Goal: Task Accomplishment & Management: Manage account settings

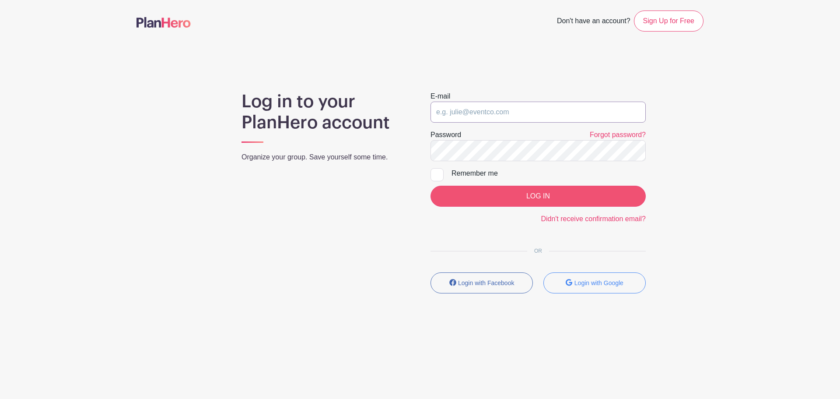
type input "[EMAIL_ADDRESS][DOMAIN_NAME]"
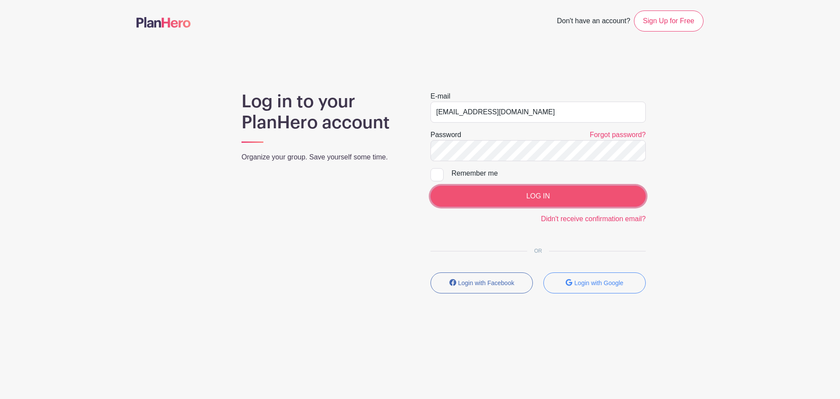
click at [512, 197] on input "LOG IN" at bounding box center [537, 195] width 215 height 21
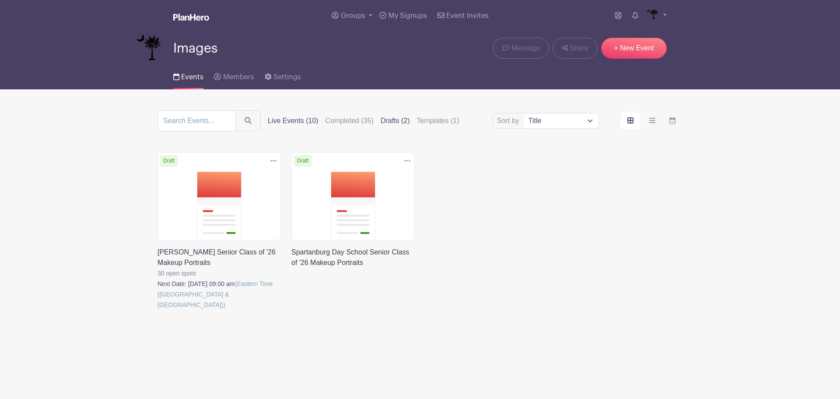
click at [294, 123] on label "Live Events (10)" at bounding box center [293, 120] width 51 height 10
click at [0, 0] on input "Live Events (10)" at bounding box center [0, 0] width 0 height 0
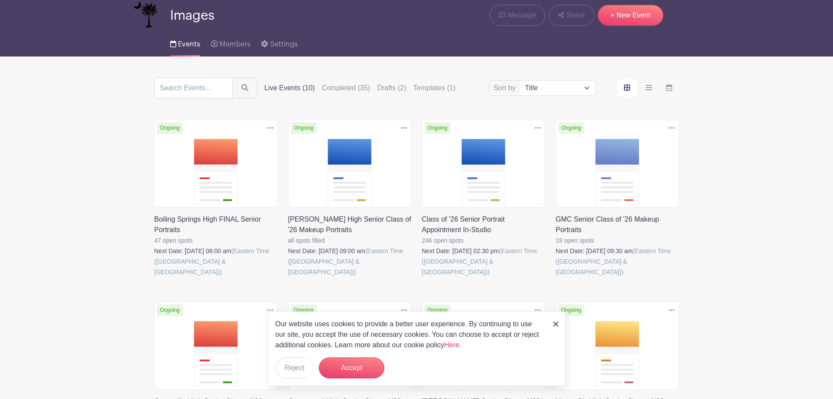
scroll to position [87, 0]
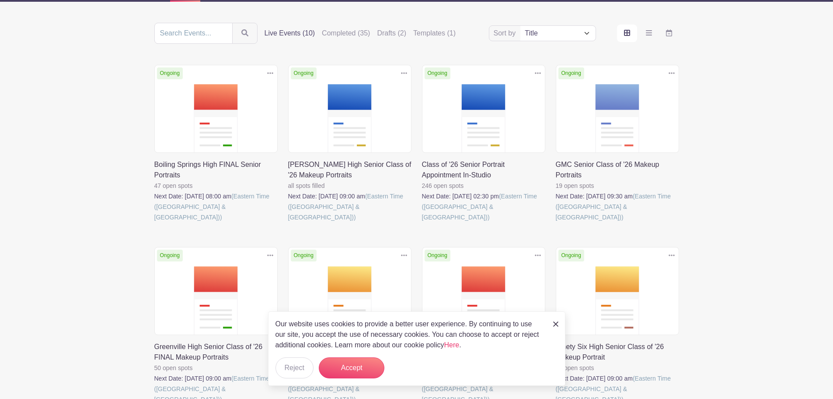
click at [422, 222] on link at bounding box center [422, 222] width 0 height 0
click at [337, 365] on button "Accept" at bounding box center [352, 367] width 66 height 21
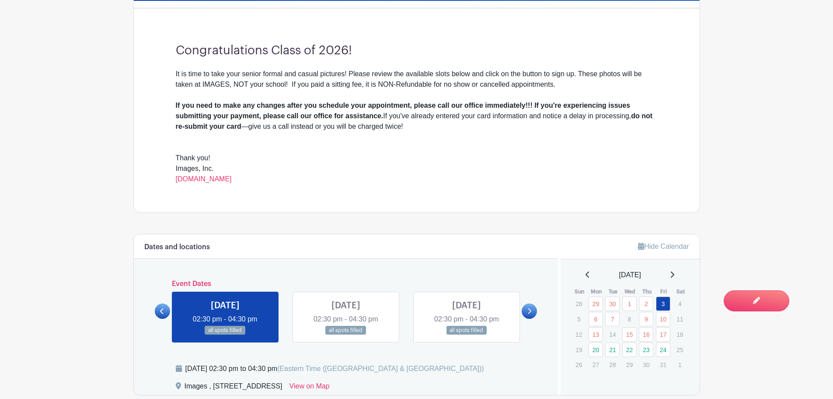
scroll to position [394, 0]
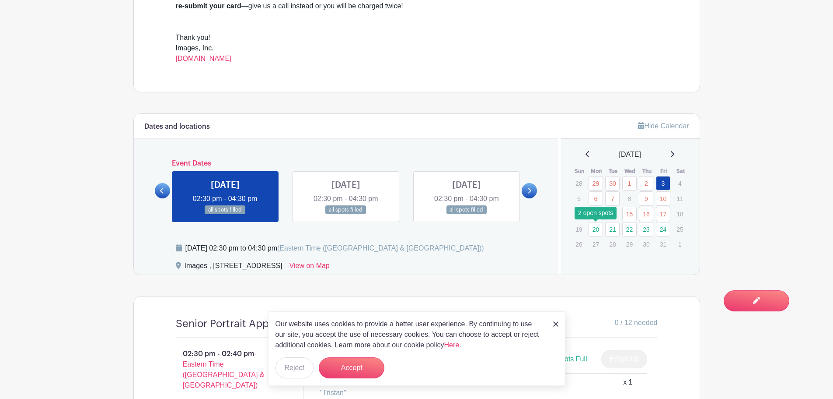
click at [596, 233] on link "20" at bounding box center [596, 229] width 14 height 14
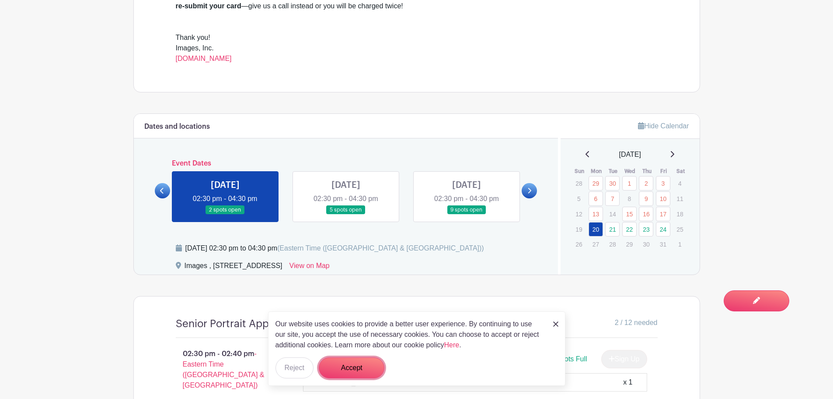
drag, startPoint x: 335, startPoint y: 366, endPoint x: 343, endPoint y: 360, distance: 10.1
click at [341, 362] on button "Accept" at bounding box center [352, 367] width 66 height 21
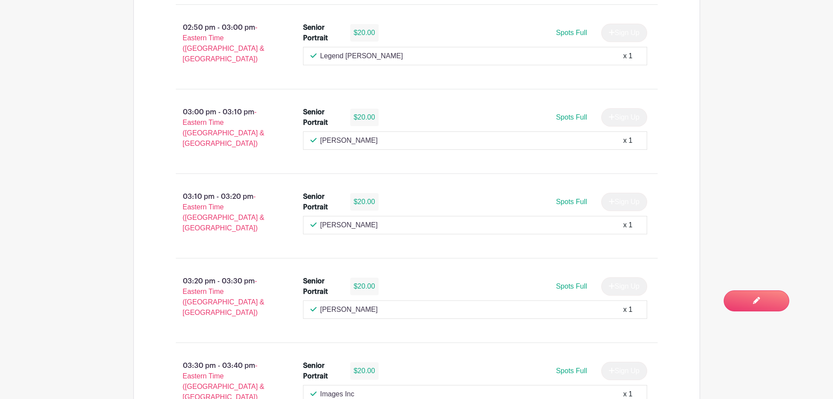
scroll to position [962, 0]
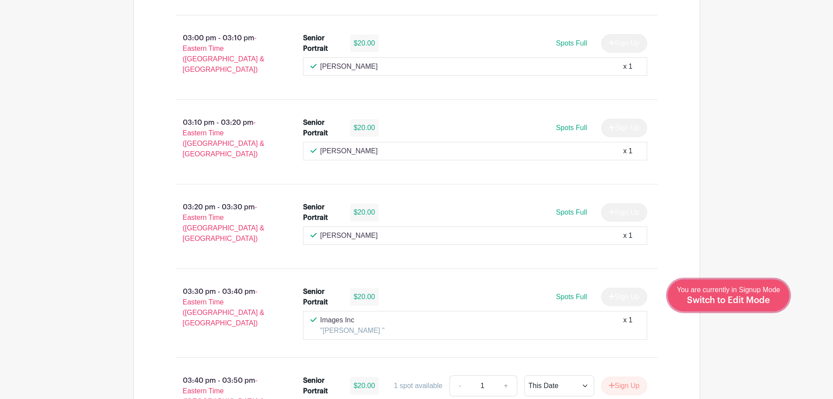
click at [739, 300] on span "Switch to Edit Mode" at bounding box center [728, 300] width 83 height 9
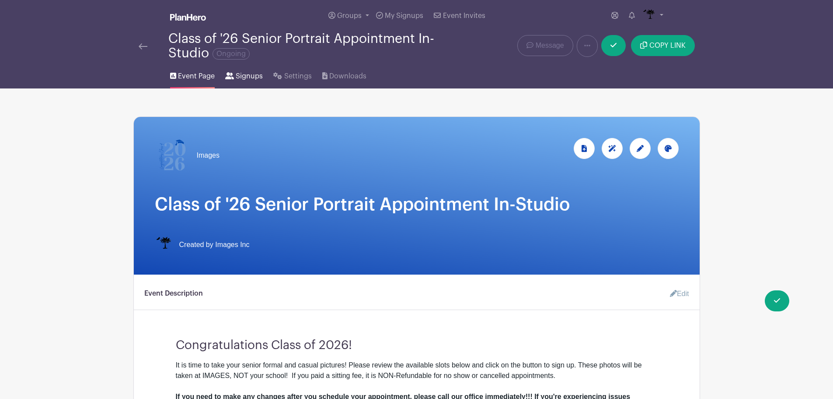
click at [251, 76] on span "Signups" at bounding box center [249, 76] width 27 height 10
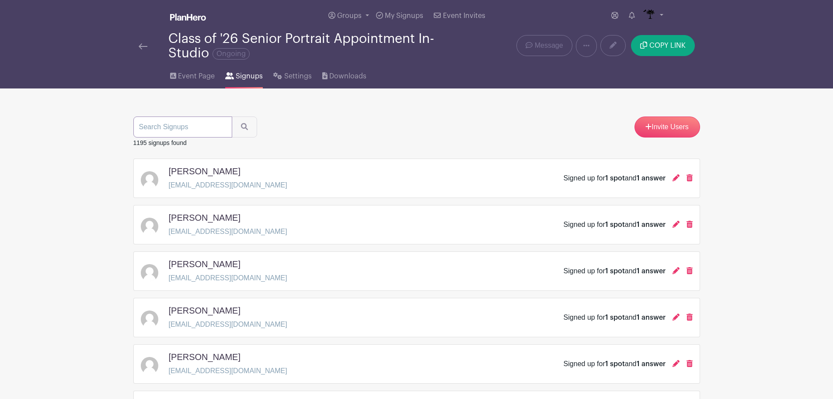
click at [192, 131] on input "search" at bounding box center [182, 126] width 99 height 21
type input "images"
click at [232, 116] on button "submit" at bounding box center [244, 126] width 25 height 21
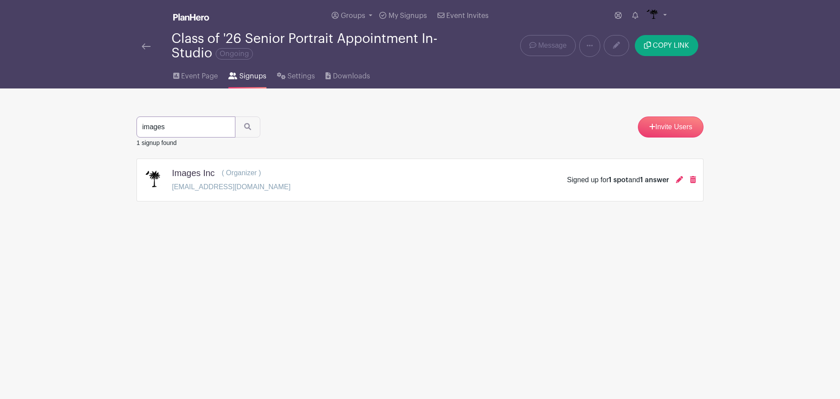
click at [224, 122] on input "images" at bounding box center [185, 126] width 99 height 21
click at [225, 128] on input "images" at bounding box center [185, 126] width 99 height 21
click at [784, 199] on main "Groups All Groups Images Add New Group My Signups Event Invites My account Down…" at bounding box center [420, 128] width 840 height 256
click at [215, 74] on span "Event Page" at bounding box center [199, 76] width 37 height 10
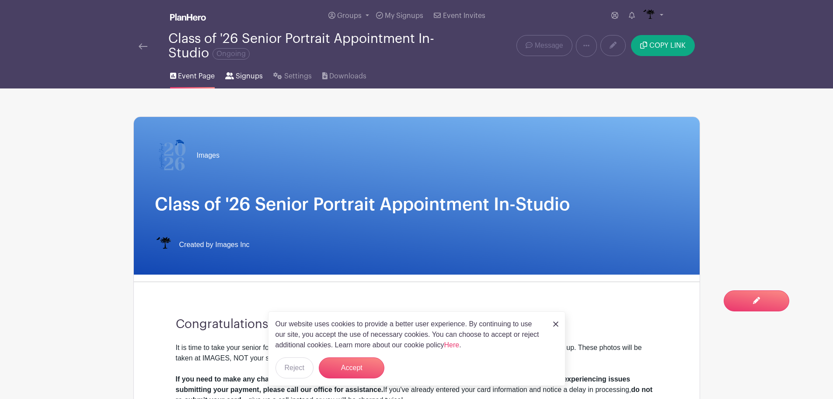
click at [240, 77] on span "Signups" at bounding box center [249, 76] width 27 height 10
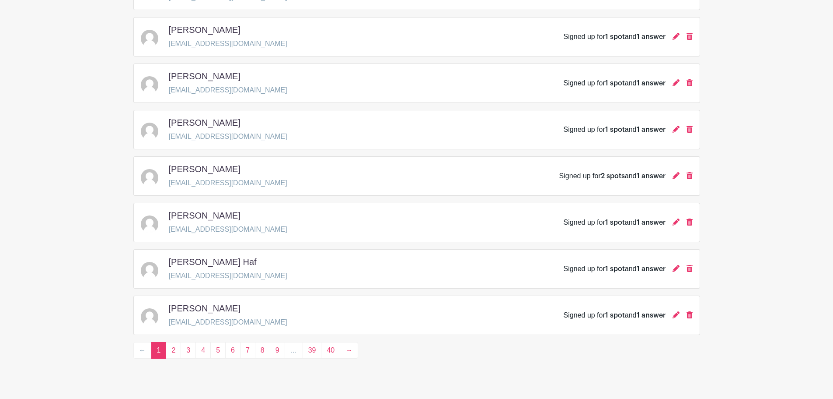
scroll to position [1222, 0]
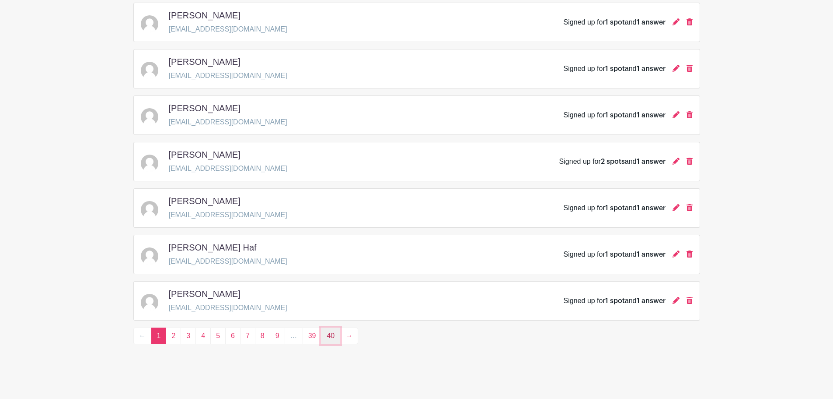
click at [331, 331] on link "40" at bounding box center [330, 335] width 19 height 17
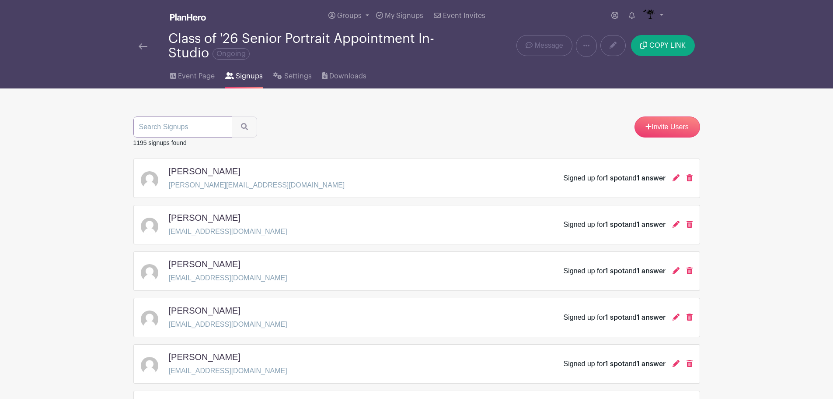
click at [186, 135] on input "search" at bounding box center [182, 126] width 99 height 21
type input "g"
type input "igniaco"
click at [232, 116] on button "submit" at bounding box center [244, 126] width 25 height 21
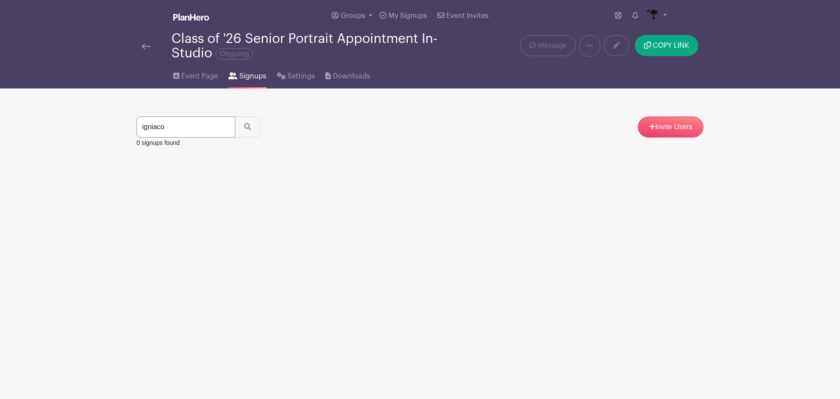
click at [163, 121] on input "igniaco" at bounding box center [185, 126] width 99 height 21
type input "ig"
click at [235, 116] on button "submit" at bounding box center [247, 126] width 25 height 21
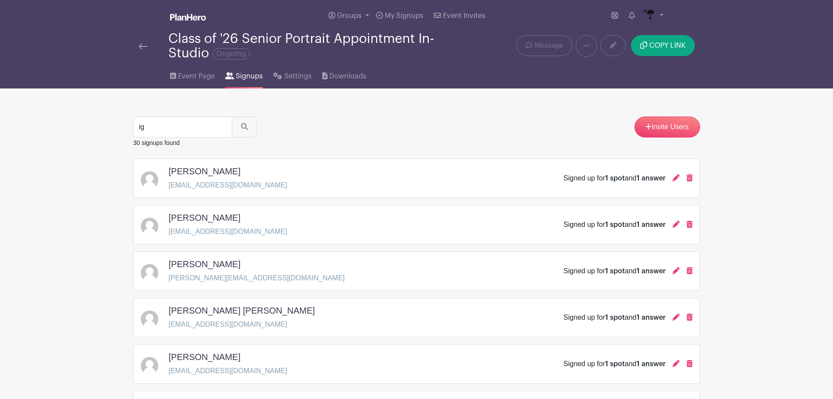
click at [141, 42] on link at bounding box center [143, 46] width 9 height 10
